Goal: Check status: Check status

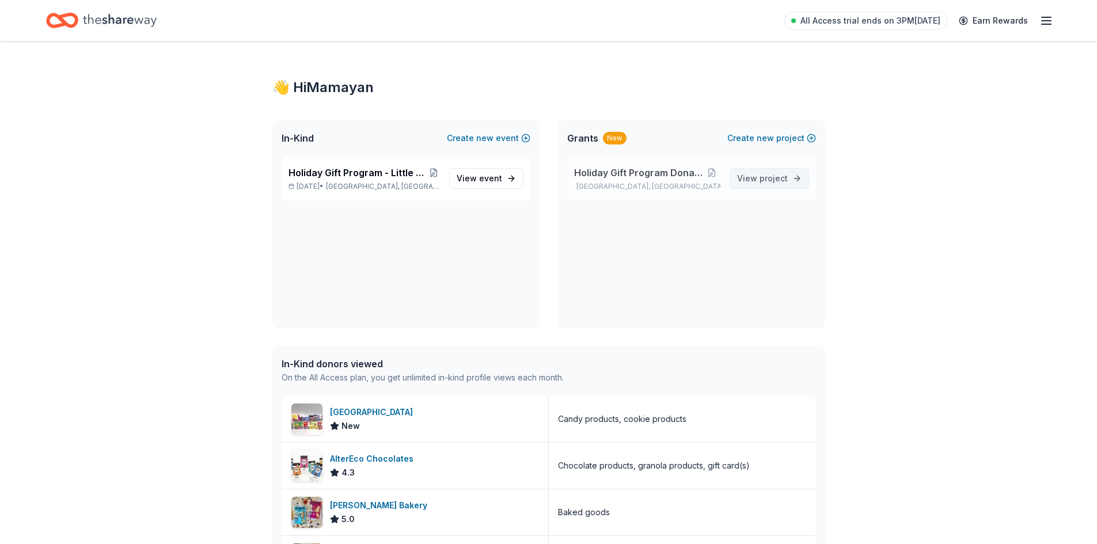
click at [788, 184] on span "View project" at bounding box center [762, 179] width 51 height 14
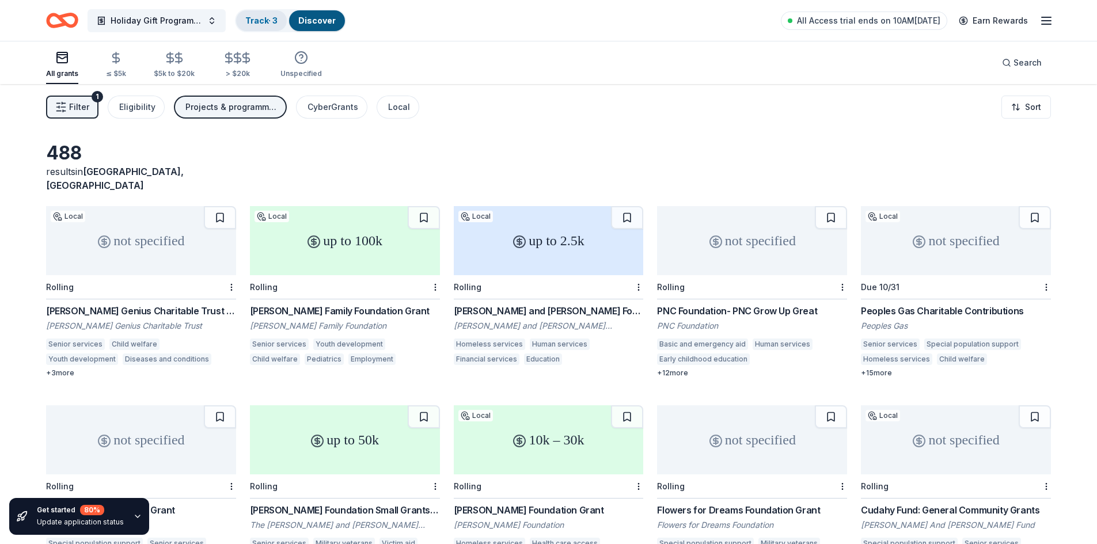
click at [285, 14] on div "Track · 3" at bounding box center [261, 20] width 51 height 21
click at [276, 22] on link "Track · 3" at bounding box center [261, 21] width 32 height 10
click at [251, 22] on link "Track · 3" at bounding box center [261, 21] width 32 height 10
